Goal: Understand process/instructions: Learn about a topic

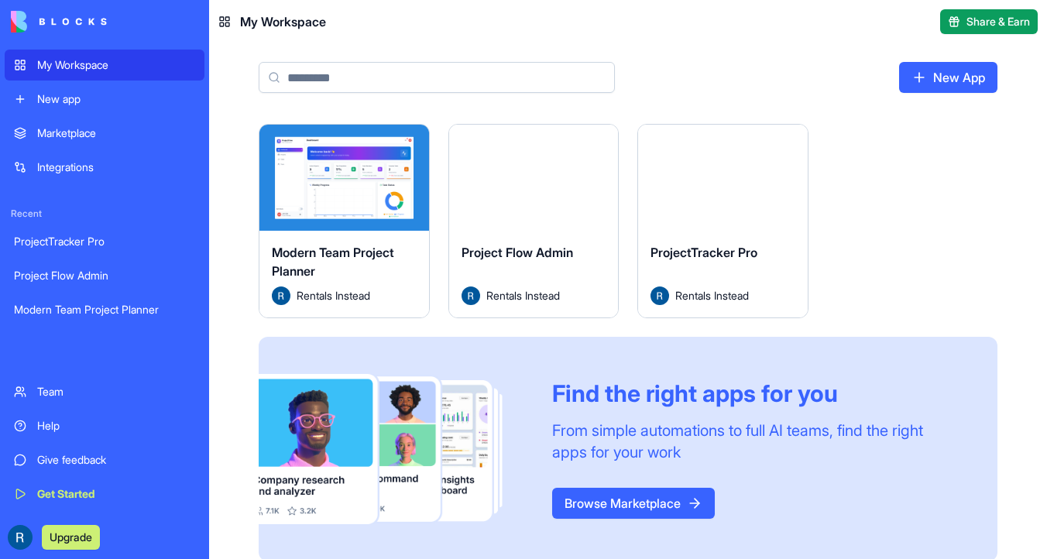
click at [348, 166] on button "Launch" at bounding box center [344, 177] width 116 height 31
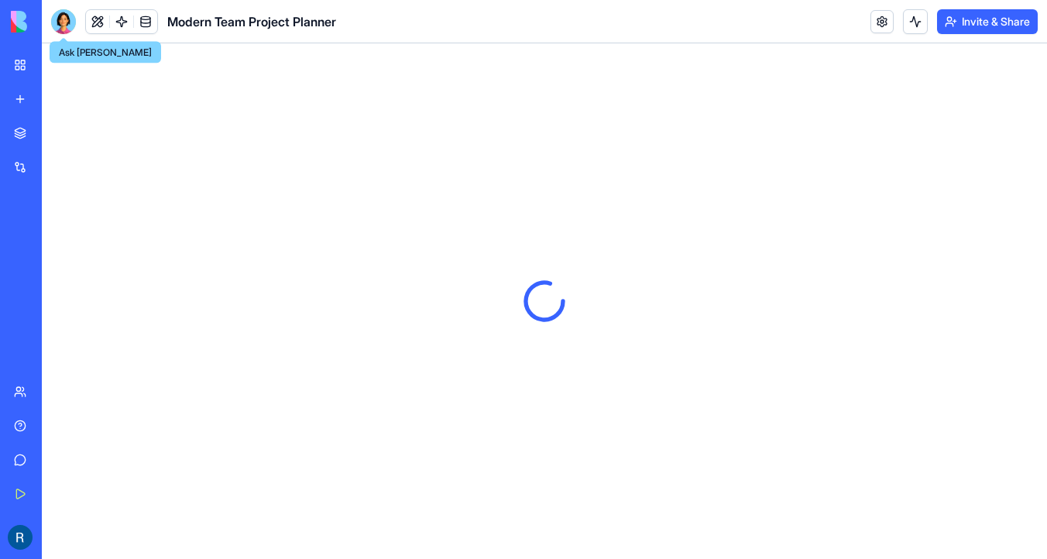
click at [60, 23] on div at bounding box center [63, 21] width 25 height 25
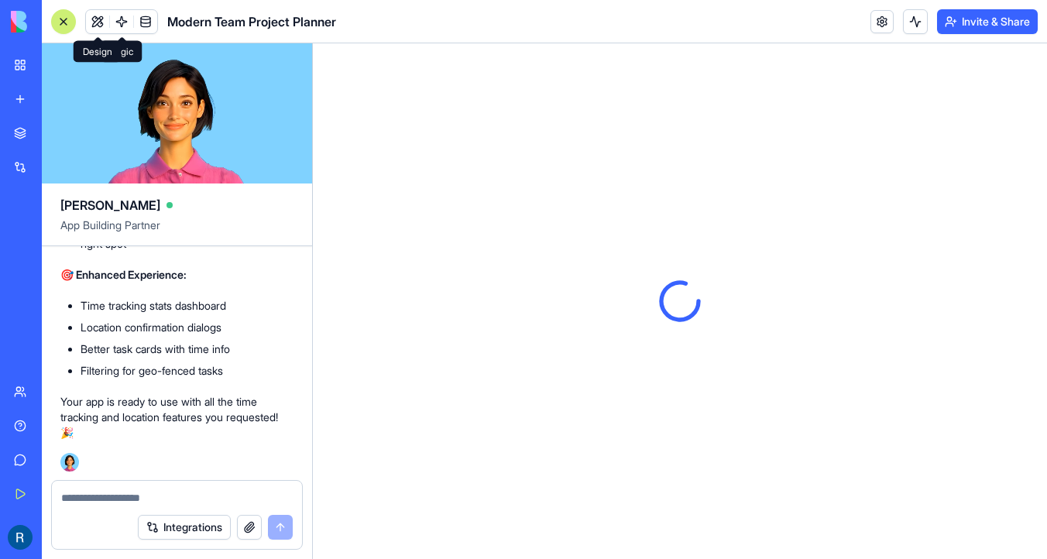
click at [98, 23] on button at bounding box center [97, 21] width 23 height 23
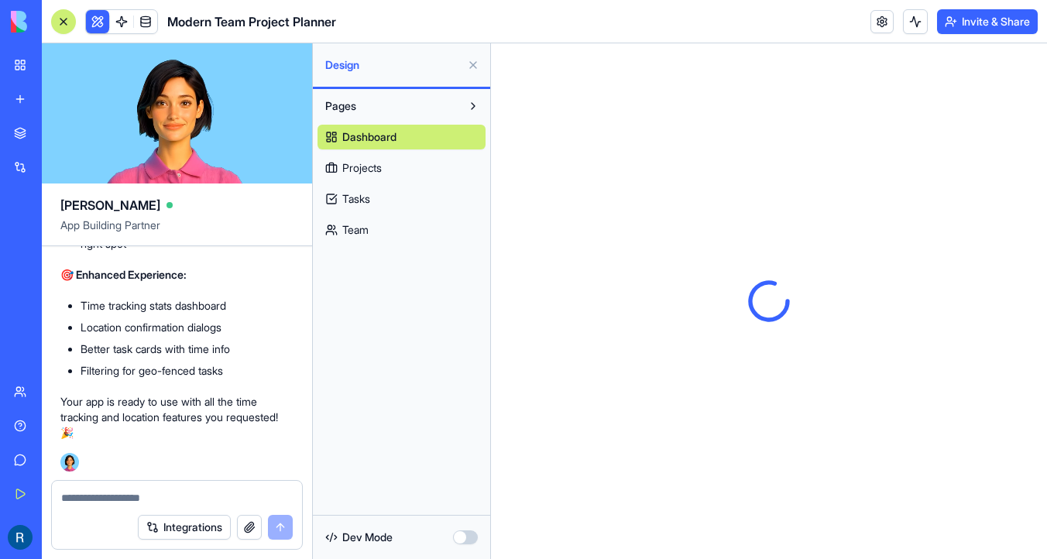
click at [67, 21] on div at bounding box center [63, 21] width 12 height 12
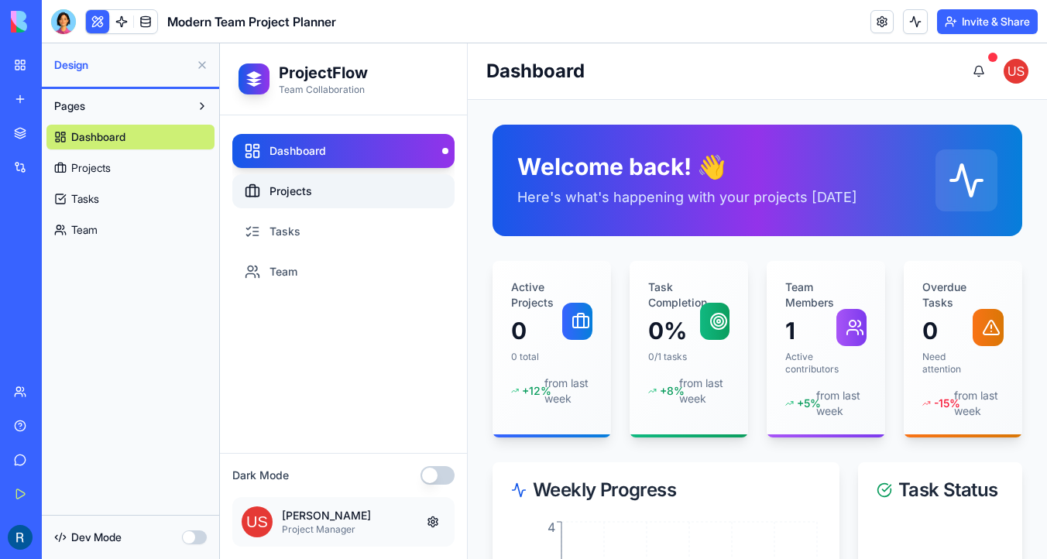
click at [396, 177] on link "Projects" at bounding box center [343, 191] width 222 height 34
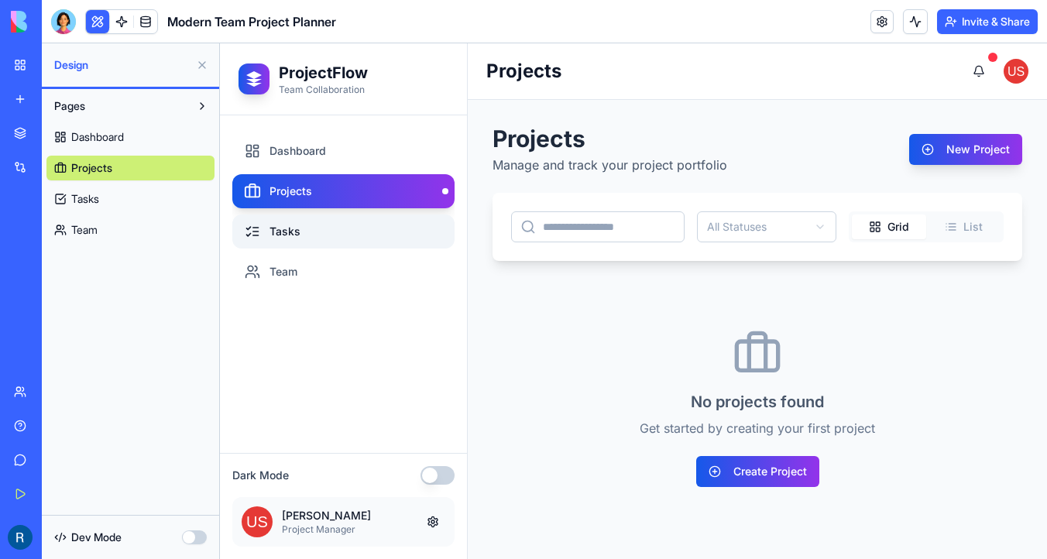
click at [400, 225] on link "Tasks" at bounding box center [343, 231] width 222 height 34
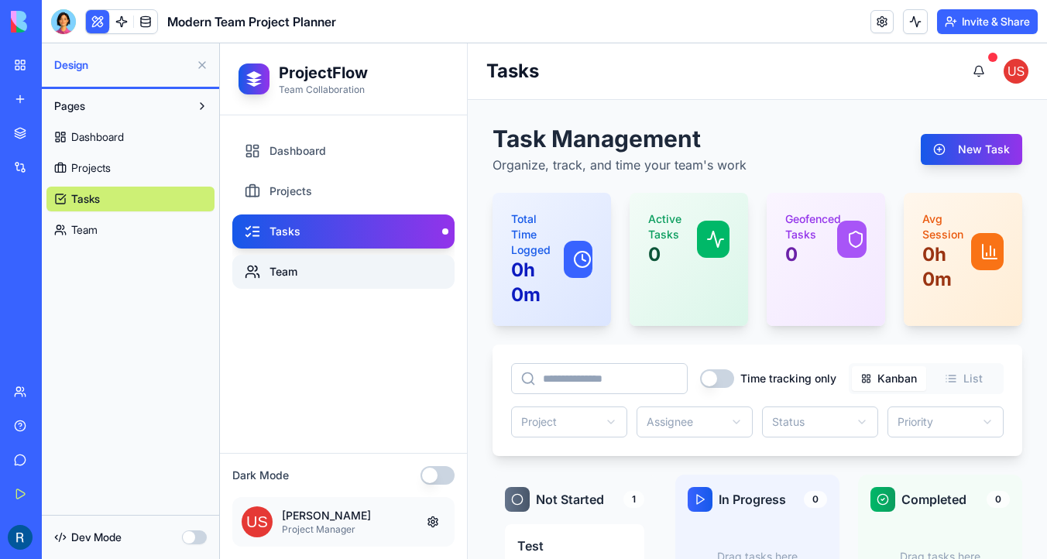
click at [397, 268] on link "Team" at bounding box center [343, 272] width 222 height 34
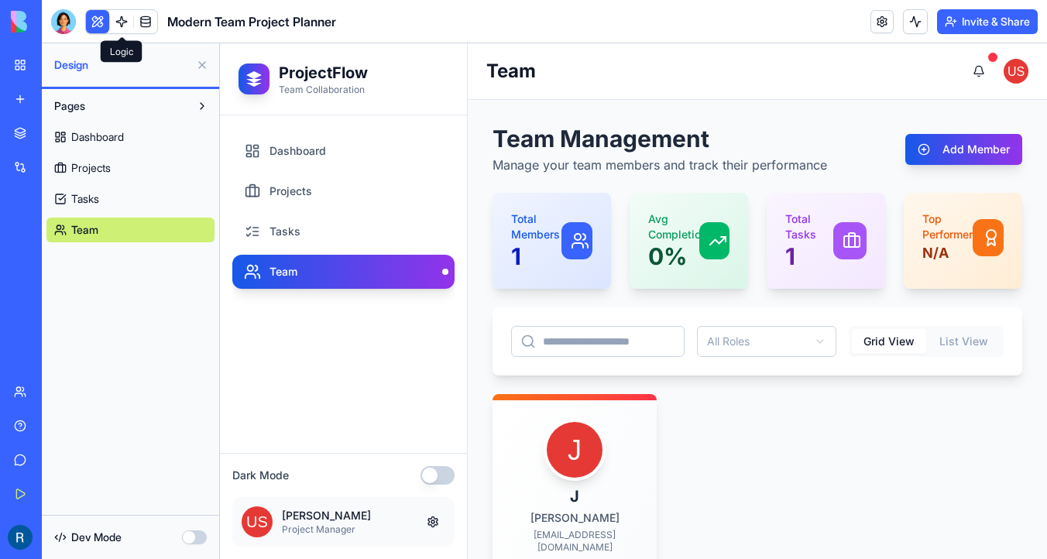
click at [118, 13] on link at bounding box center [121, 21] width 23 height 23
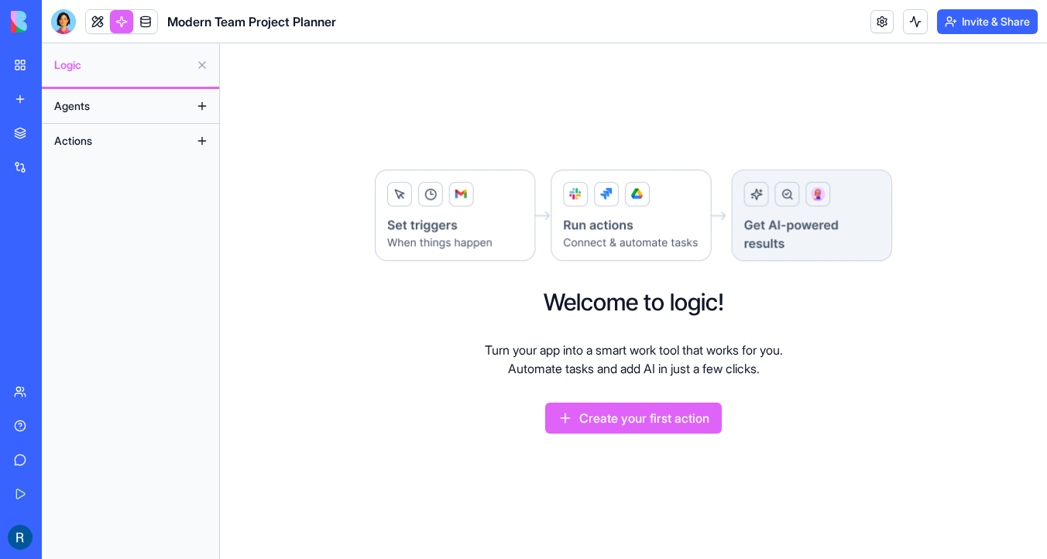
click at [19, 17] on img at bounding box center [59, 22] width 96 height 22
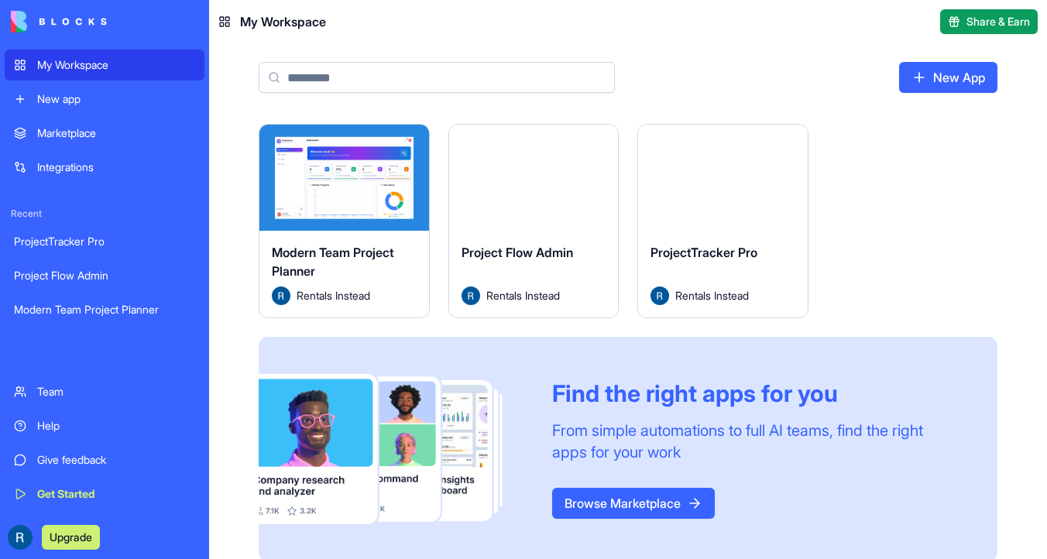
click at [151, 78] on link "My Workspace" at bounding box center [105, 65] width 200 height 31
click at [570, 153] on div "Launch" at bounding box center [534, 178] width 170 height 106
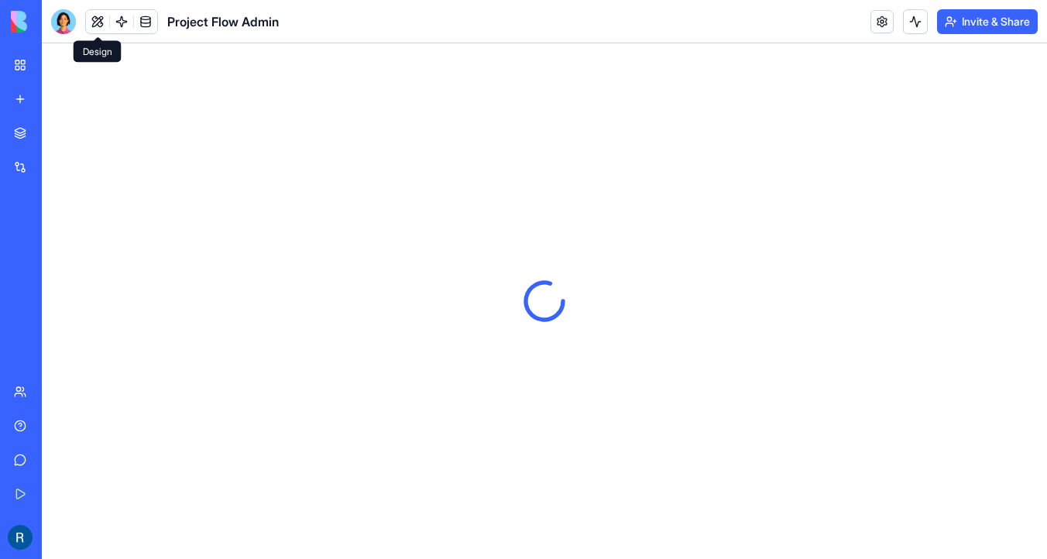
click at [91, 15] on button at bounding box center [97, 21] width 23 height 23
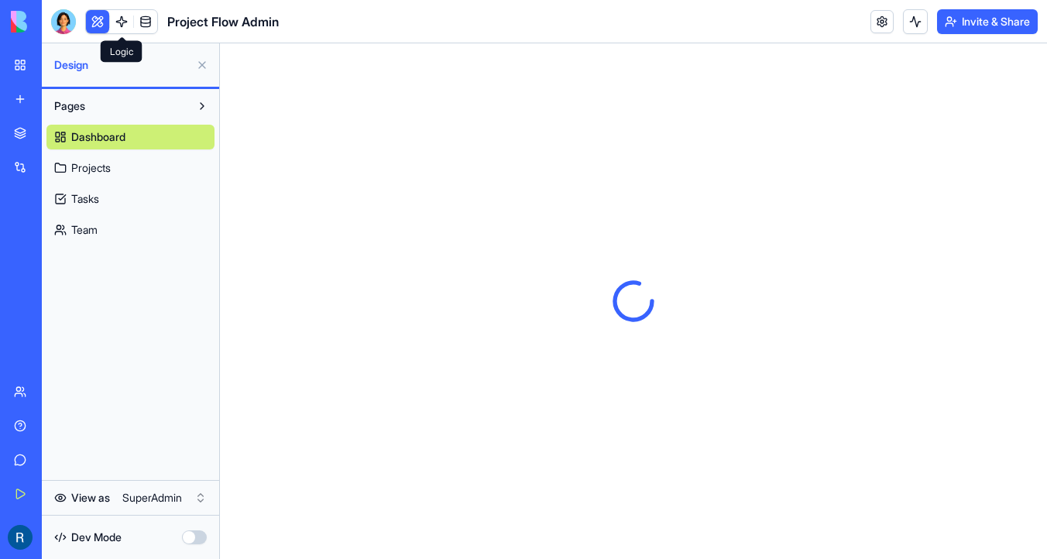
click at [119, 28] on link at bounding box center [121, 21] width 23 height 23
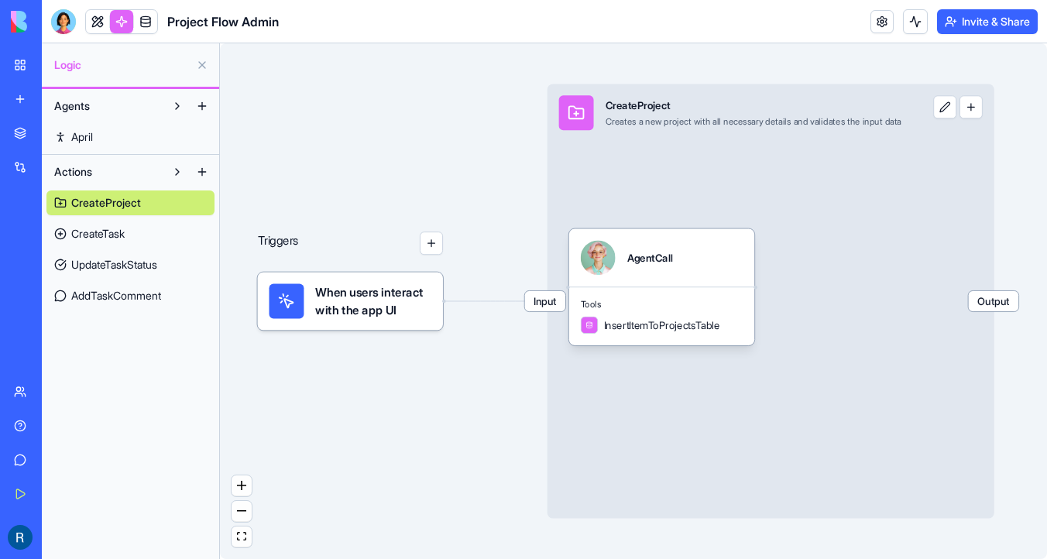
click at [138, 239] on link "CreateTask" at bounding box center [130, 233] width 168 height 25
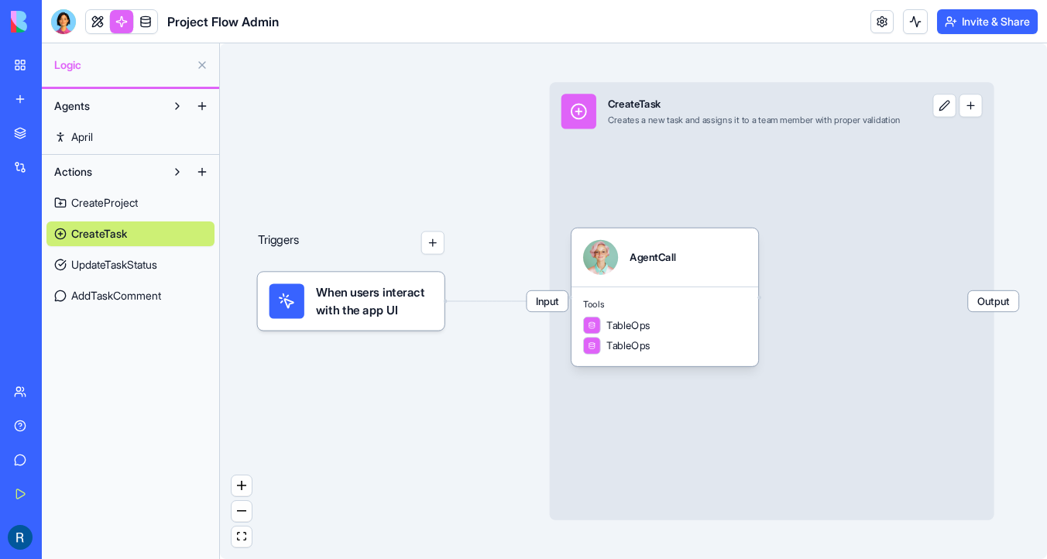
click at [148, 273] on link "UpdateTaskStatus" at bounding box center [130, 264] width 168 height 25
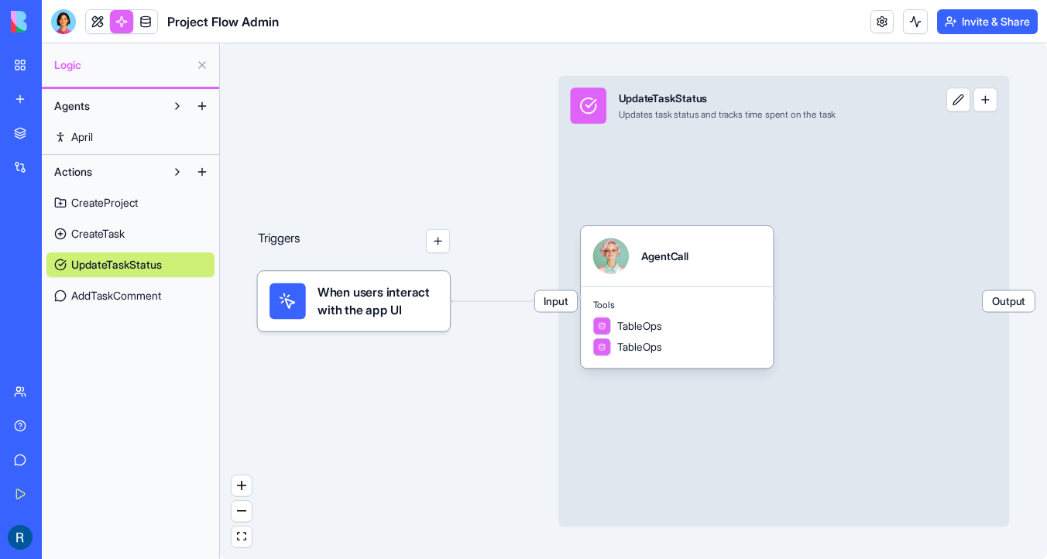
click at [158, 289] on span "AddTaskComment" at bounding box center [116, 295] width 90 height 15
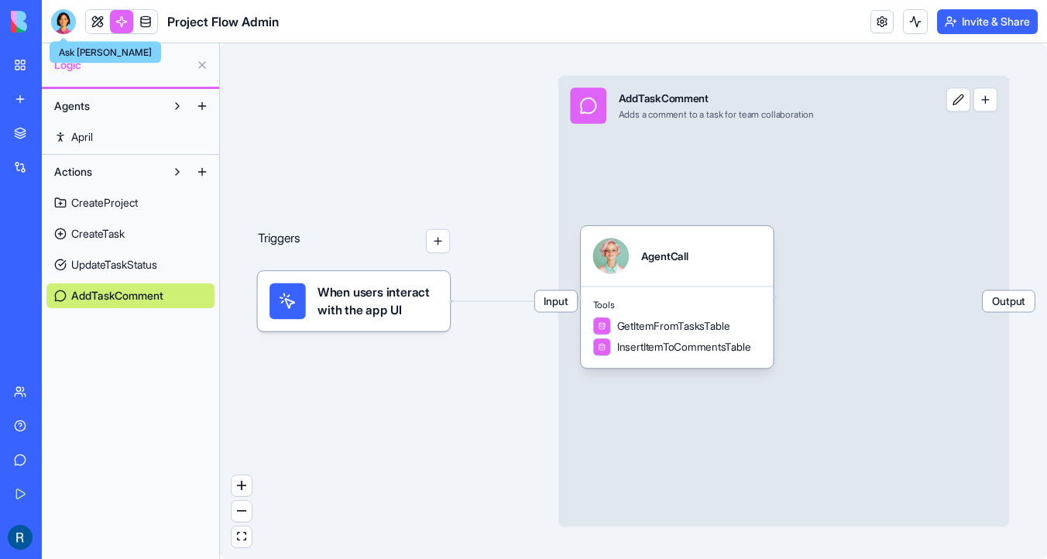
click at [62, 24] on div at bounding box center [63, 21] width 25 height 25
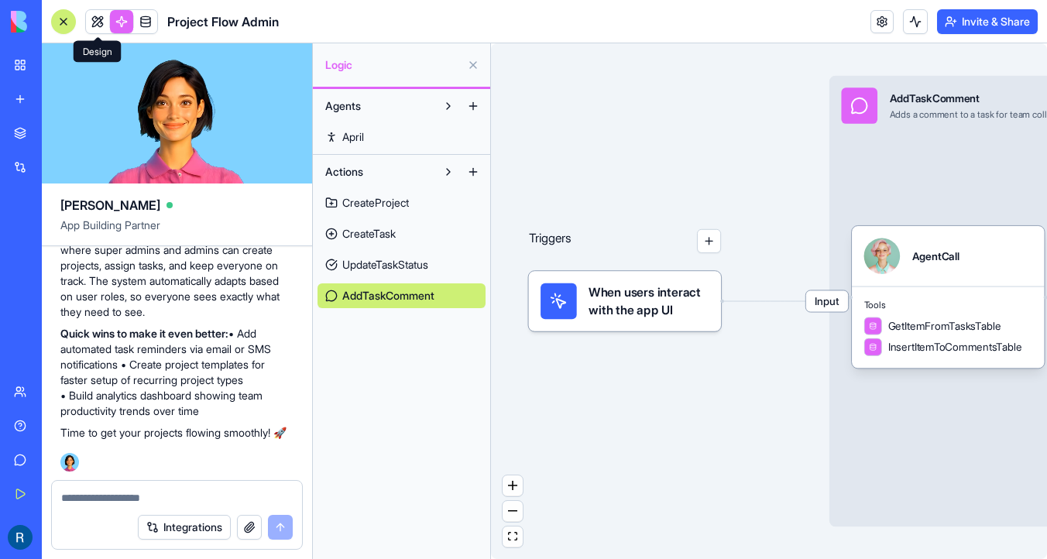
click at [100, 18] on link at bounding box center [97, 21] width 23 height 23
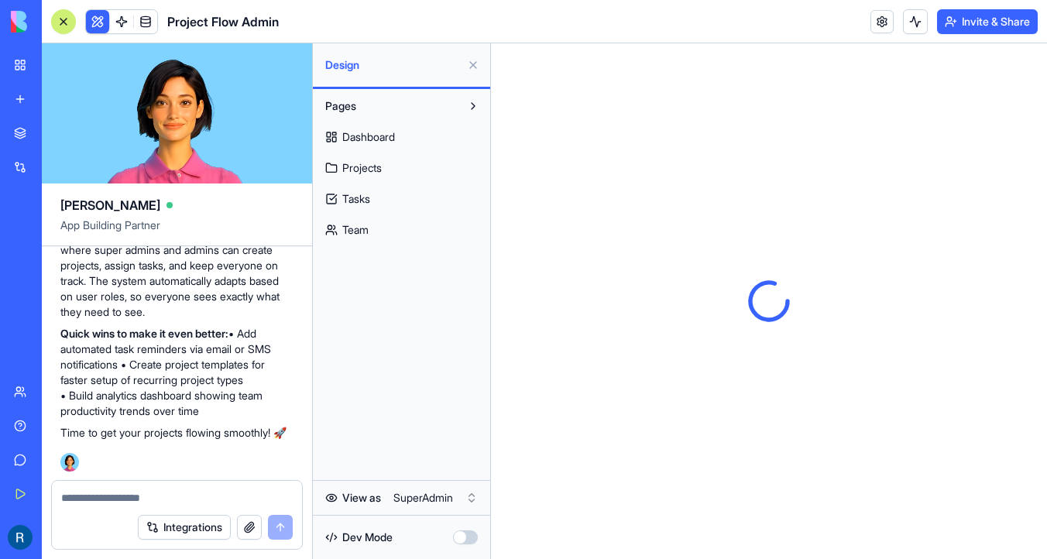
click at [395, 135] on span "Dashboard" at bounding box center [368, 136] width 53 height 15
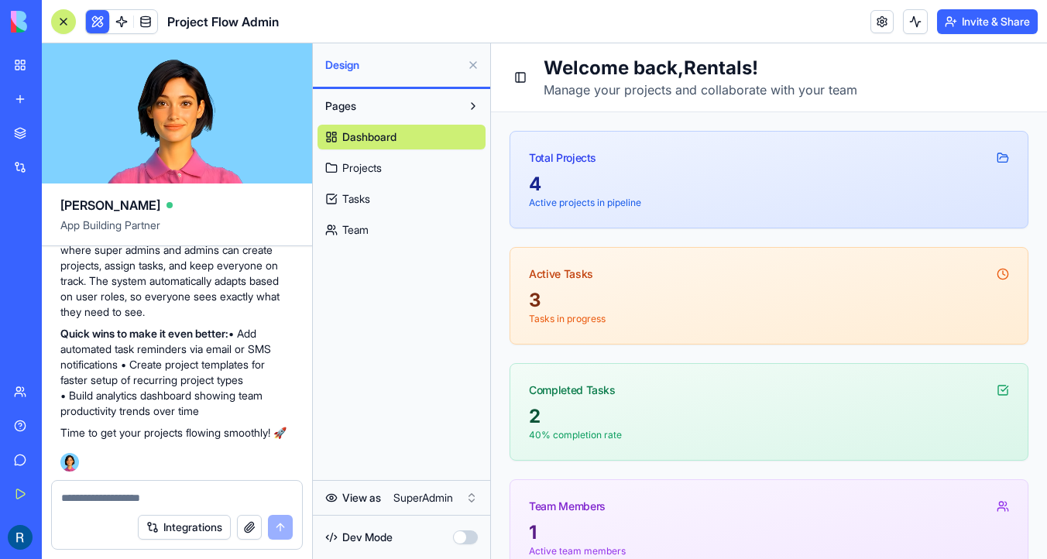
click at [418, 165] on link "Projects" at bounding box center [401, 168] width 168 height 25
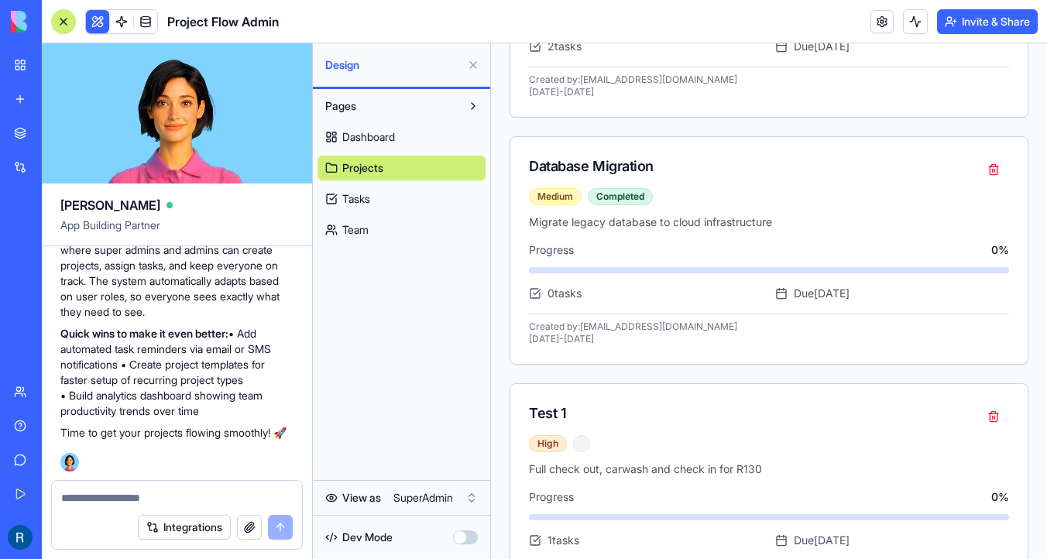
scroll to position [674, 0]
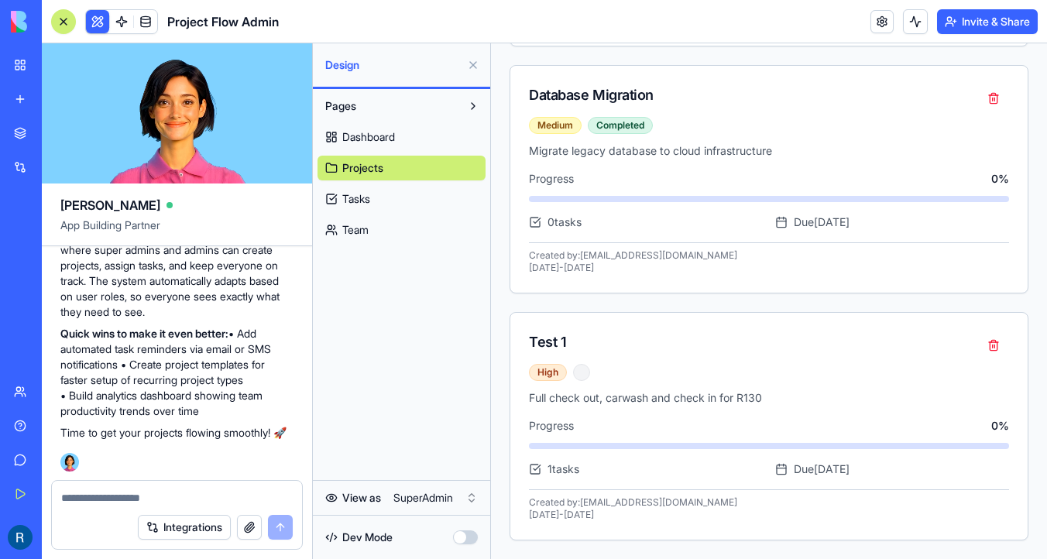
click at [423, 190] on link "Tasks" at bounding box center [401, 199] width 168 height 25
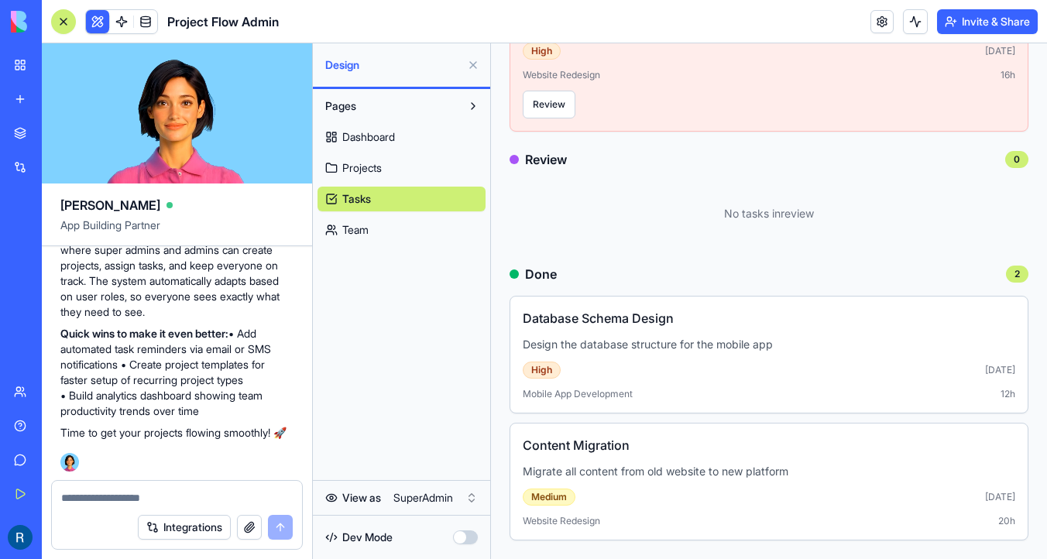
click at [421, 218] on link "Team" at bounding box center [401, 230] width 168 height 25
